Goal: Check status: Check status

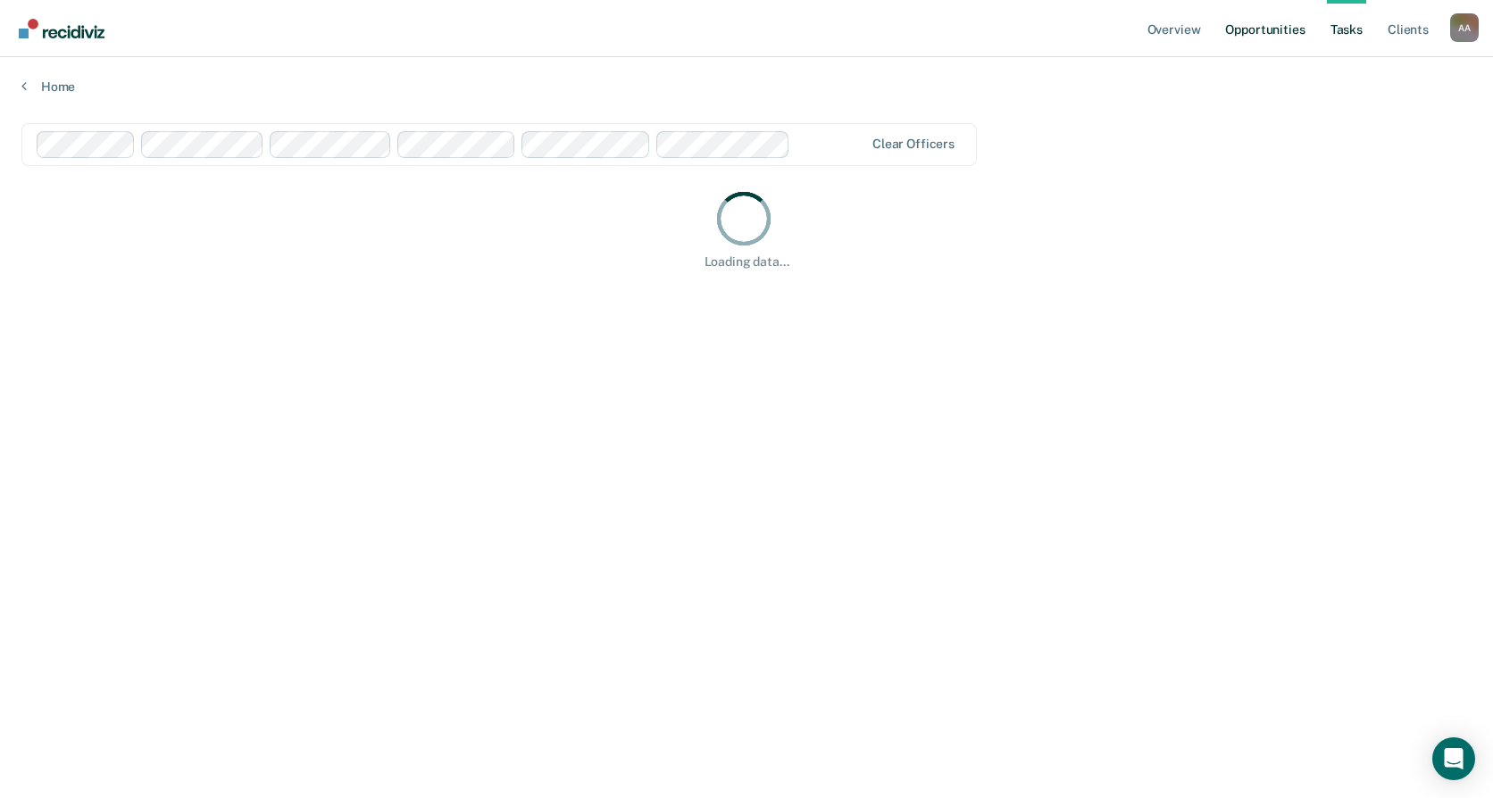
click at [1262, 43] on link "Opportunities" at bounding box center [1264, 28] width 87 height 57
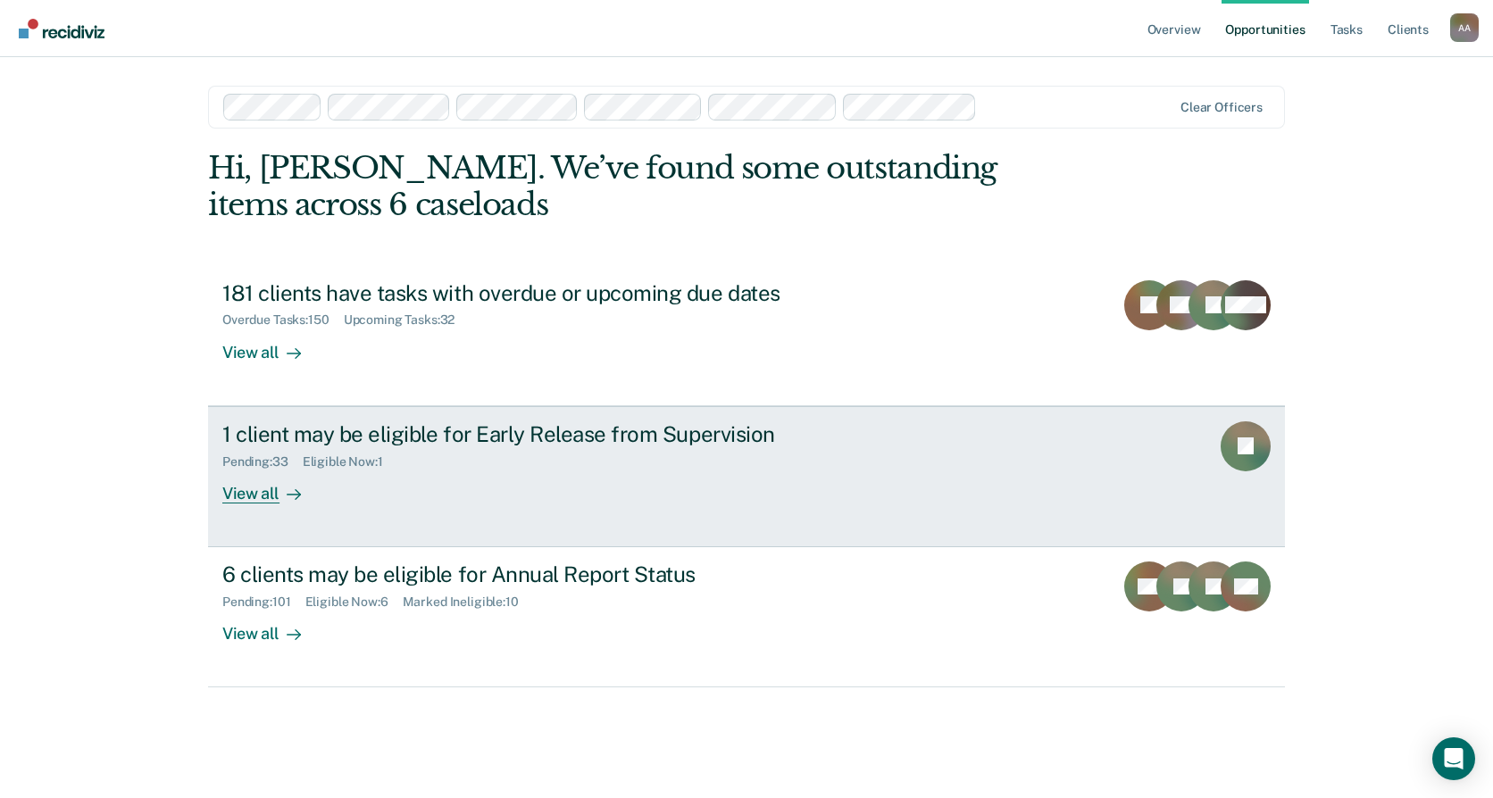
click at [1225, 485] on div "JL" at bounding box center [1245, 462] width 50 height 82
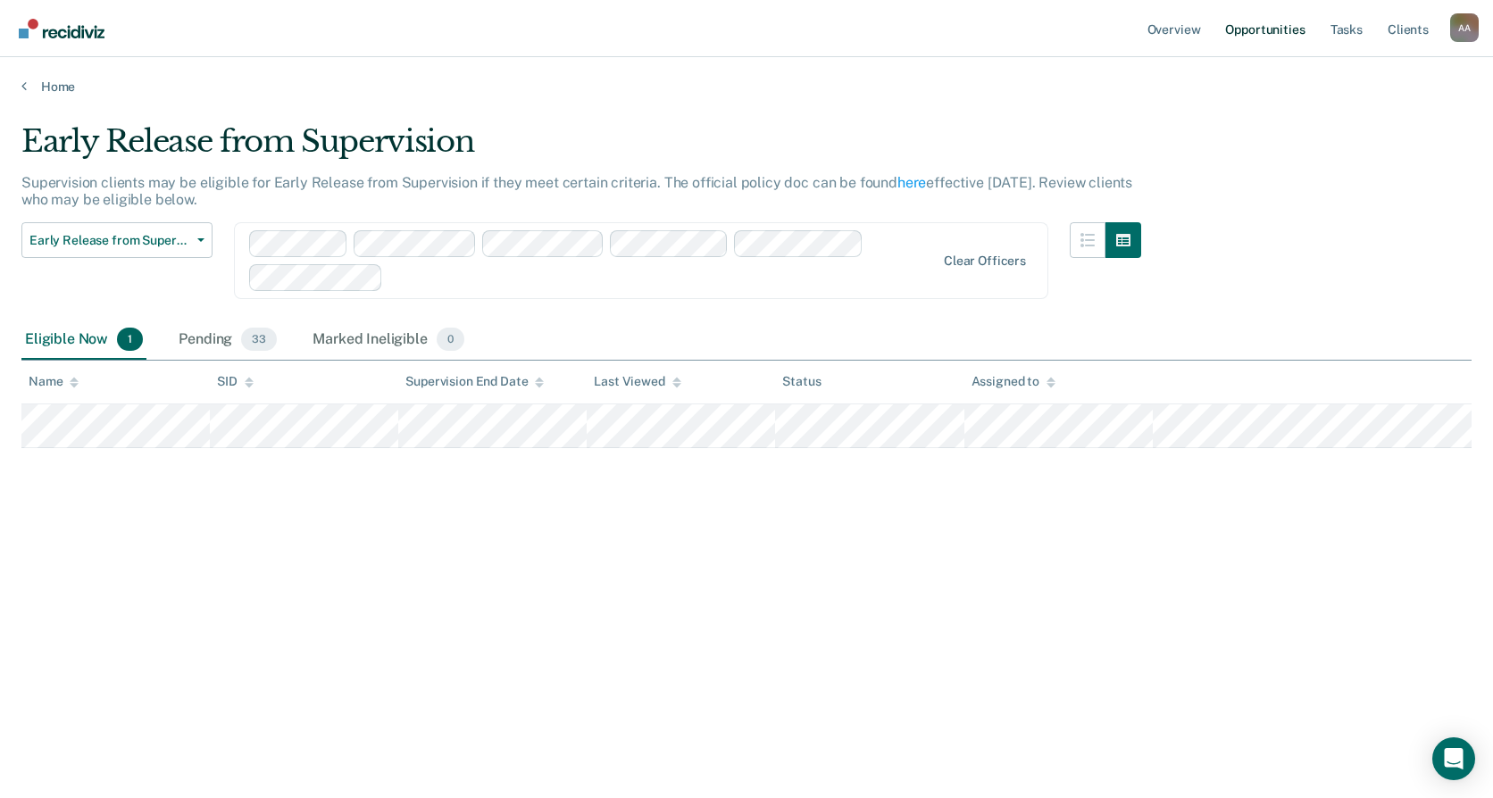
click at [1290, 34] on link "Opportunities" at bounding box center [1264, 28] width 87 height 57
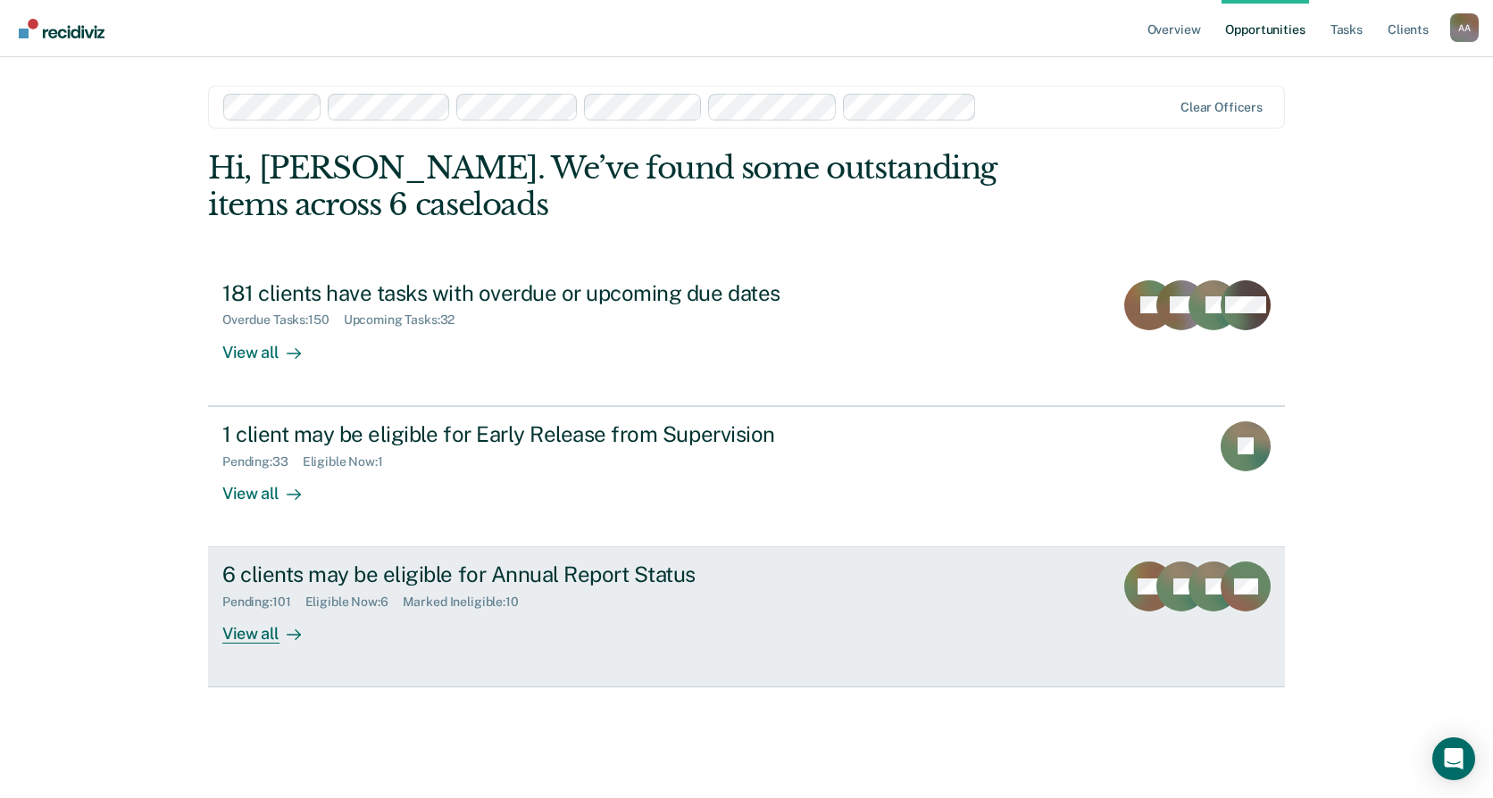
click at [1160, 596] on rect at bounding box center [1181, 587] width 50 height 50
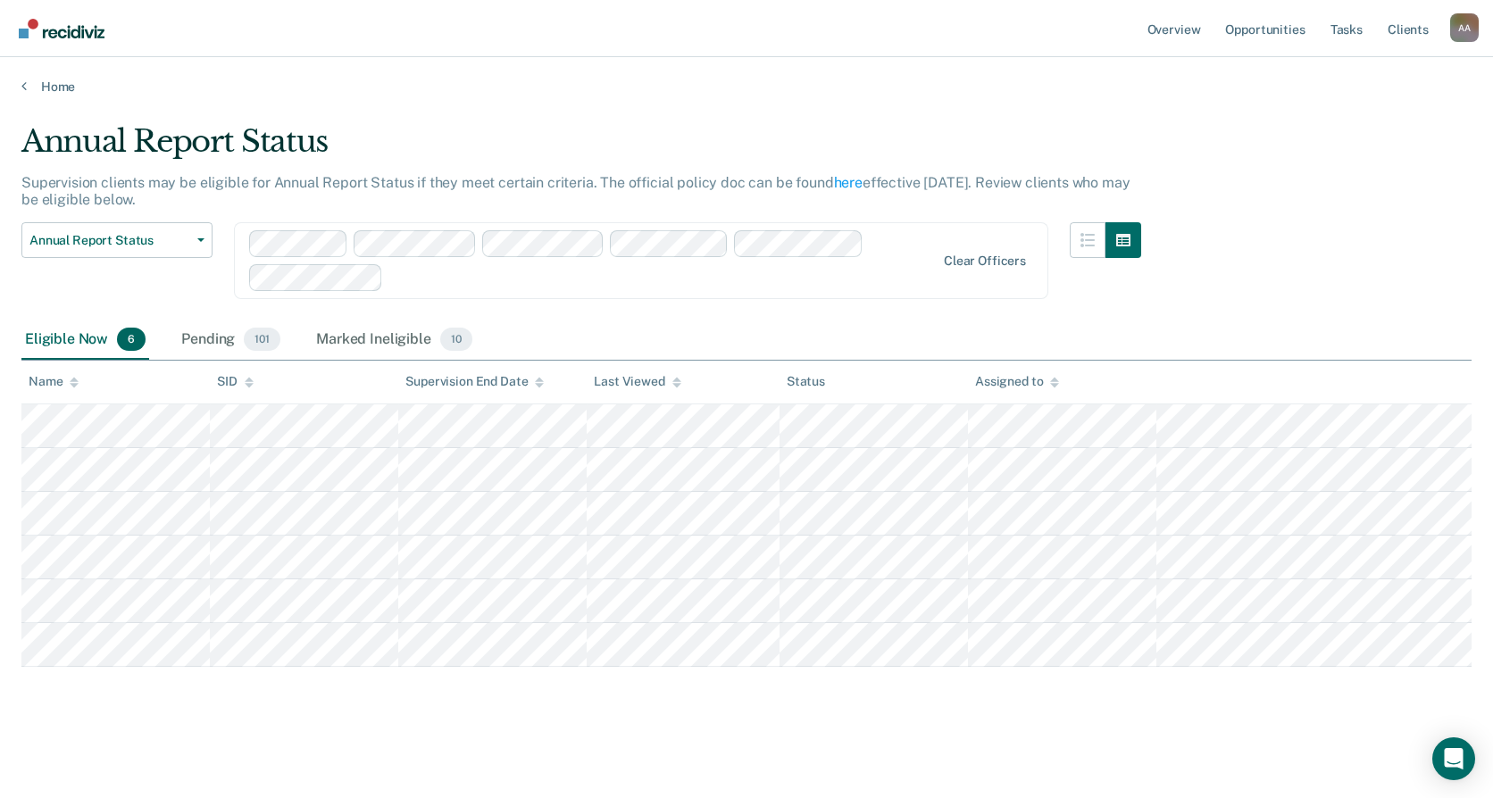
click at [1053, 387] on icon at bounding box center [1054, 385] width 9 height 4
